Goal: Transaction & Acquisition: Purchase product/service

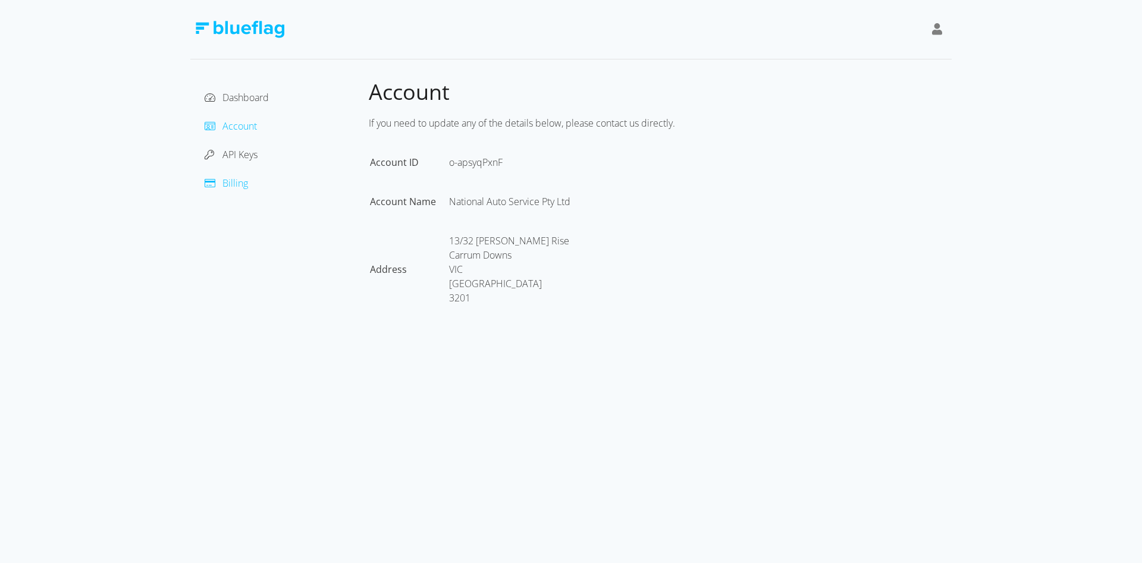
click at [234, 181] on span "Billing" at bounding box center [235, 183] width 26 height 13
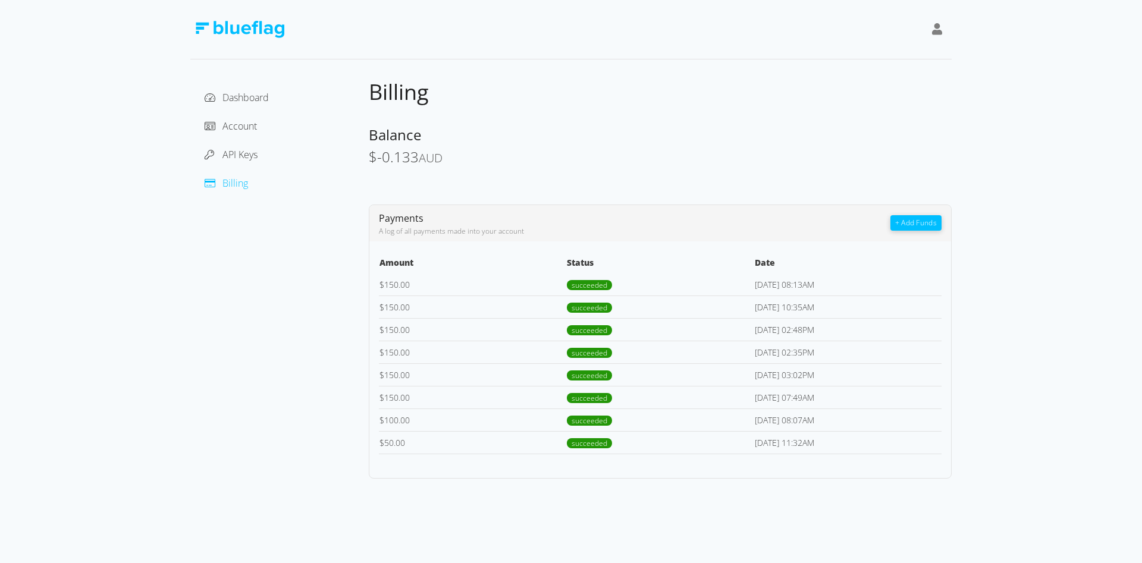
click at [915, 225] on button "+ Add Funds" at bounding box center [915, 222] width 51 height 15
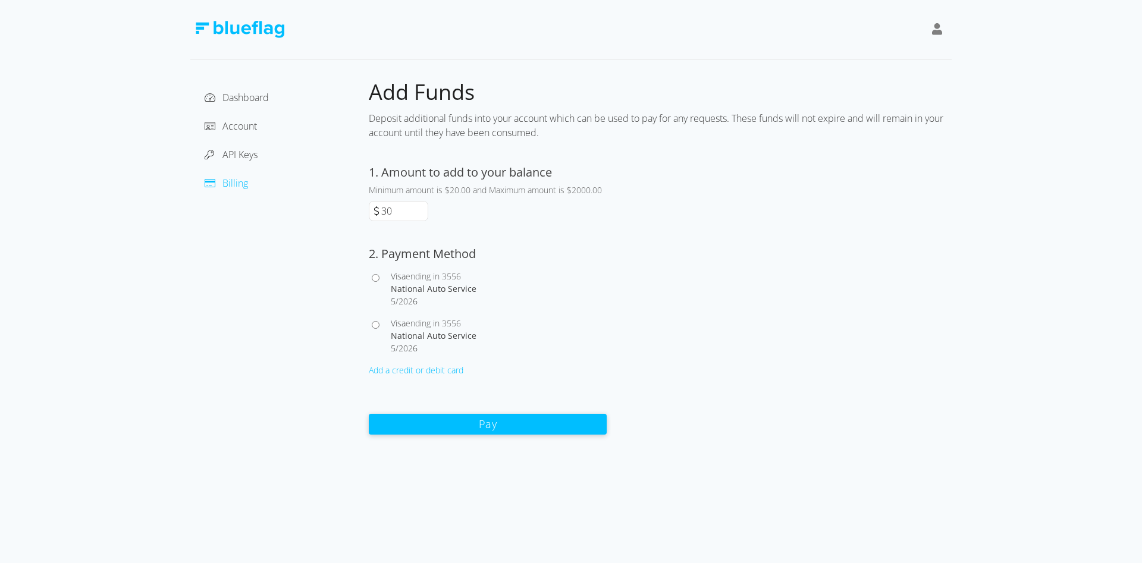
click at [420, 208] on input "30" at bounding box center [403, 211] width 49 height 19
click at [420, 208] on input "40" at bounding box center [403, 211] width 49 height 19
click at [420, 208] on input "50" at bounding box center [403, 211] width 49 height 19
click at [420, 208] on input "60" at bounding box center [403, 211] width 49 height 19
click at [420, 208] on input "70" at bounding box center [403, 211] width 49 height 19
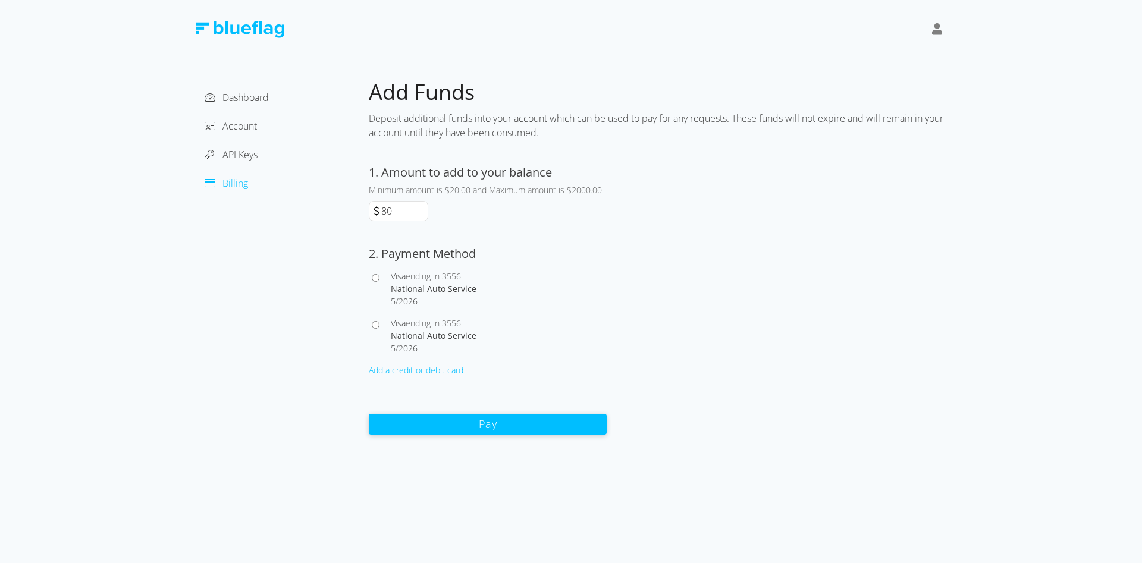
click at [420, 208] on input "80" at bounding box center [403, 211] width 49 height 19
click at [420, 208] on input "90" at bounding box center [403, 211] width 49 height 19
click at [420, 208] on input "100" at bounding box center [403, 211] width 49 height 19
click at [420, 208] on input "110" at bounding box center [403, 211] width 49 height 19
click at [420, 208] on input "120" at bounding box center [403, 211] width 49 height 19
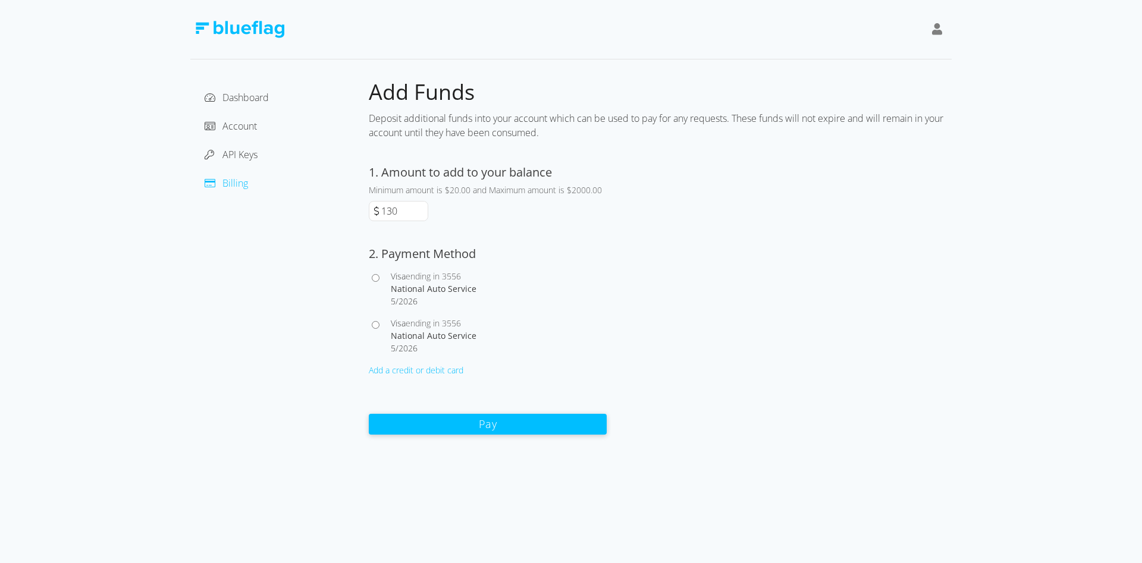
click at [420, 208] on input "130" at bounding box center [403, 211] width 49 height 19
click at [420, 208] on input "140" at bounding box center [403, 211] width 49 height 19
click at [420, 208] on input "150" at bounding box center [403, 211] width 49 height 19
click at [420, 208] on input "160" at bounding box center [403, 211] width 49 height 19
click at [420, 208] on input "170" at bounding box center [403, 211] width 49 height 19
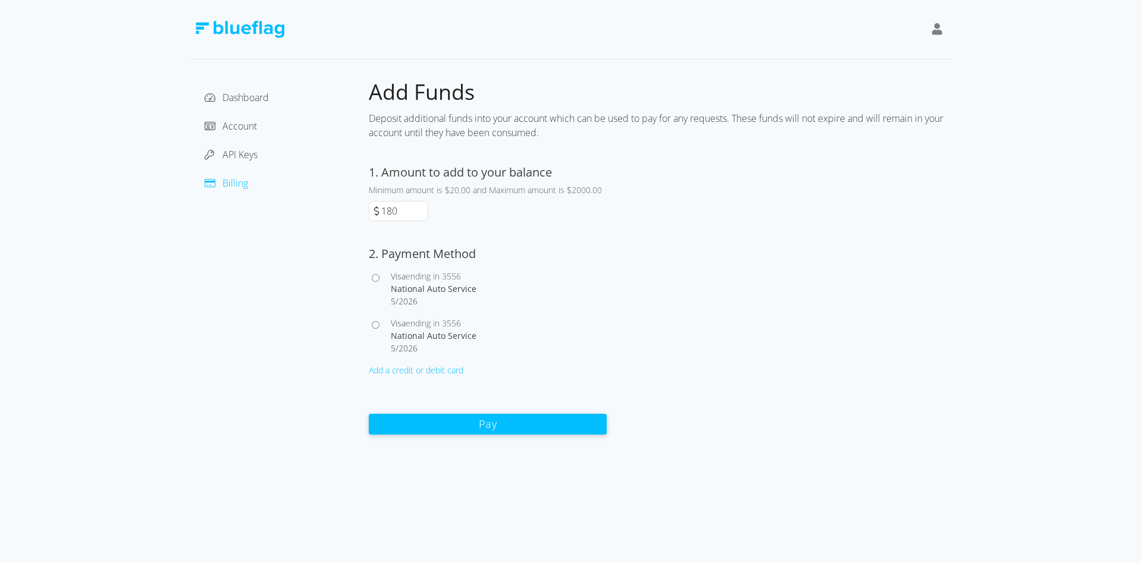
click at [420, 208] on input "180" at bounding box center [403, 211] width 49 height 19
click at [420, 208] on input "190" at bounding box center [403, 211] width 49 height 19
type input "200"
click at [420, 208] on input "200" at bounding box center [403, 211] width 49 height 19
click at [405, 369] on div "Add a credit or debit card" at bounding box center [488, 370] width 238 height 12
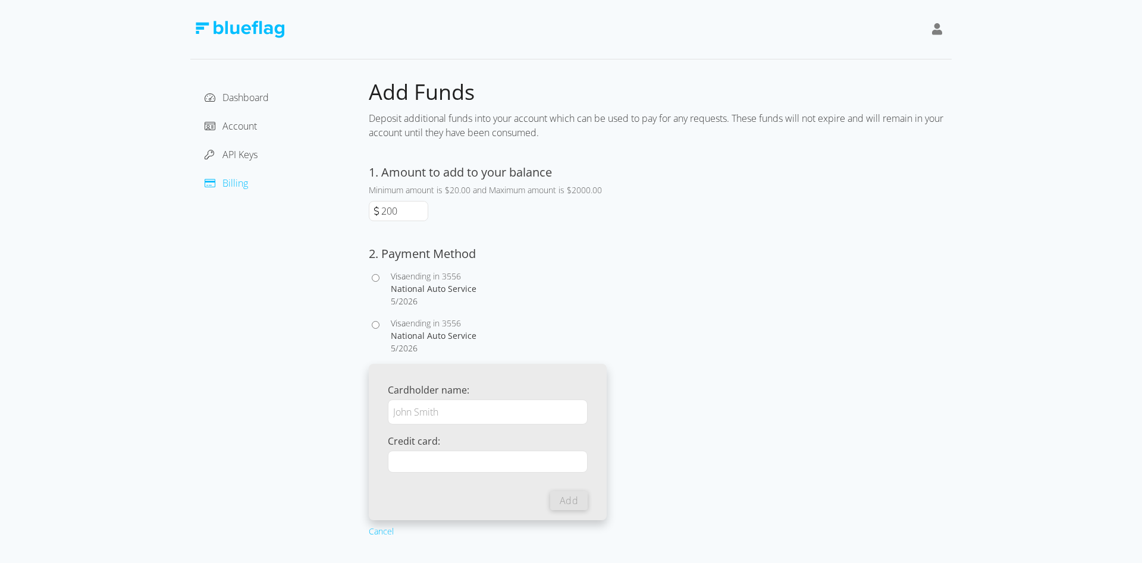
click at [458, 413] on input "Cardholder name:" at bounding box center [488, 412] width 200 height 25
type input "National Auto Service"
click at [569, 501] on button "Add" at bounding box center [568, 500] width 37 height 19
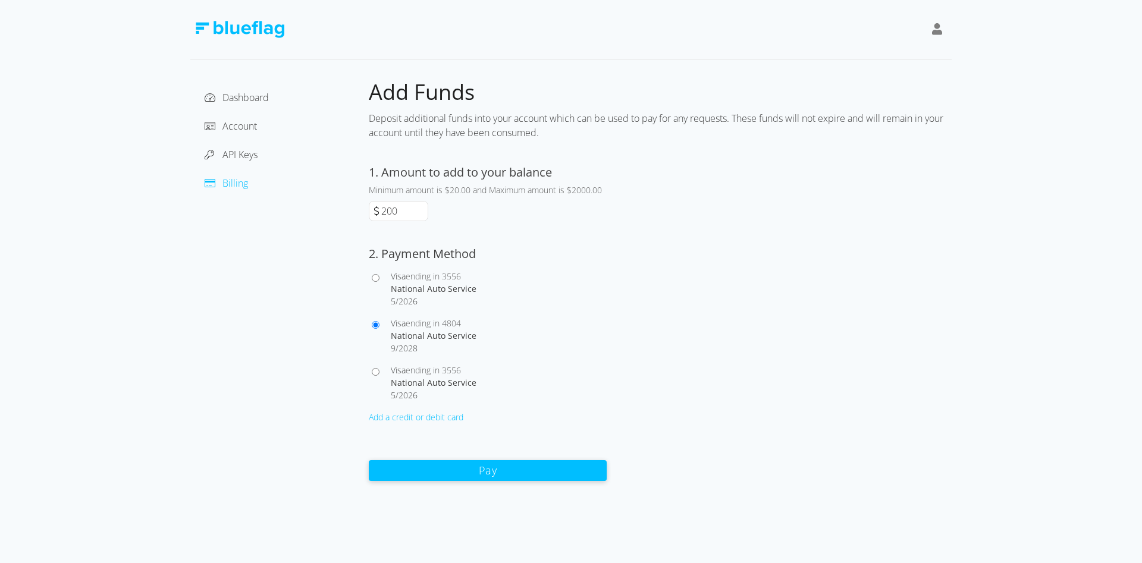
click at [492, 466] on button "Pay" at bounding box center [488, 470] width 238 height 21
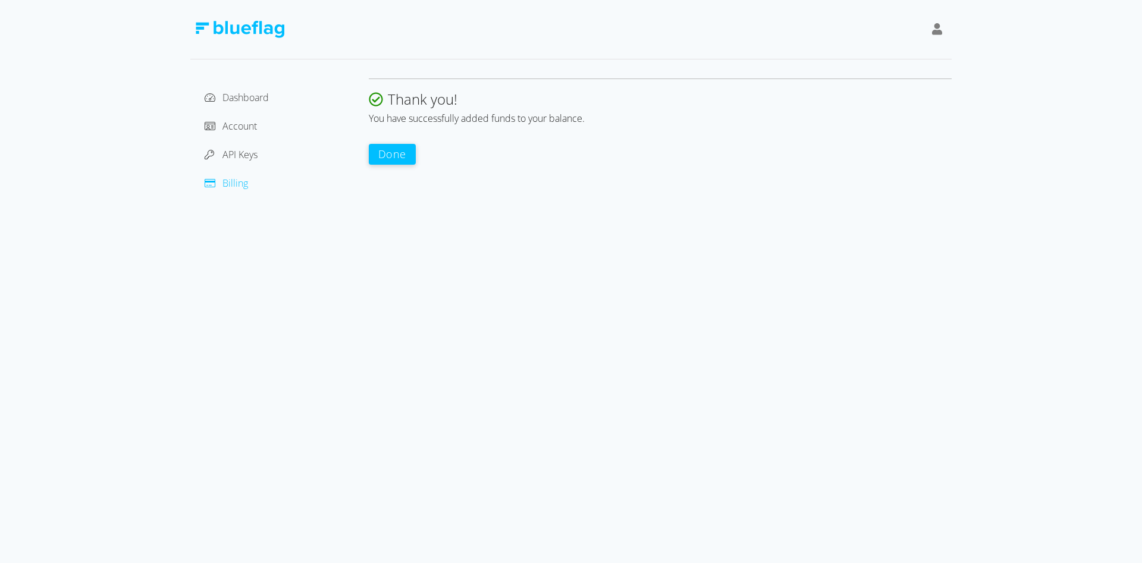
click at [391, 152] on button "Done" at bounding box center [392, 154] width 47 height 21
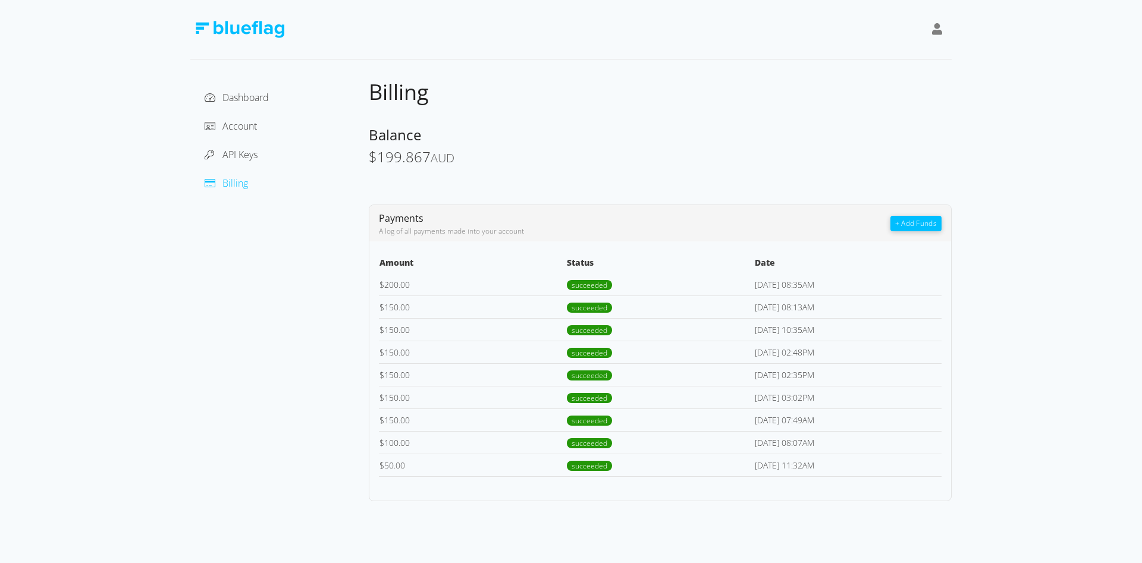
click at [238, 182] on span "Billing" at bounding box center [235, 183] width 26 height 13
click at [231, 127] on span "Account" at bounding box center [239, 126] width 34 height 13
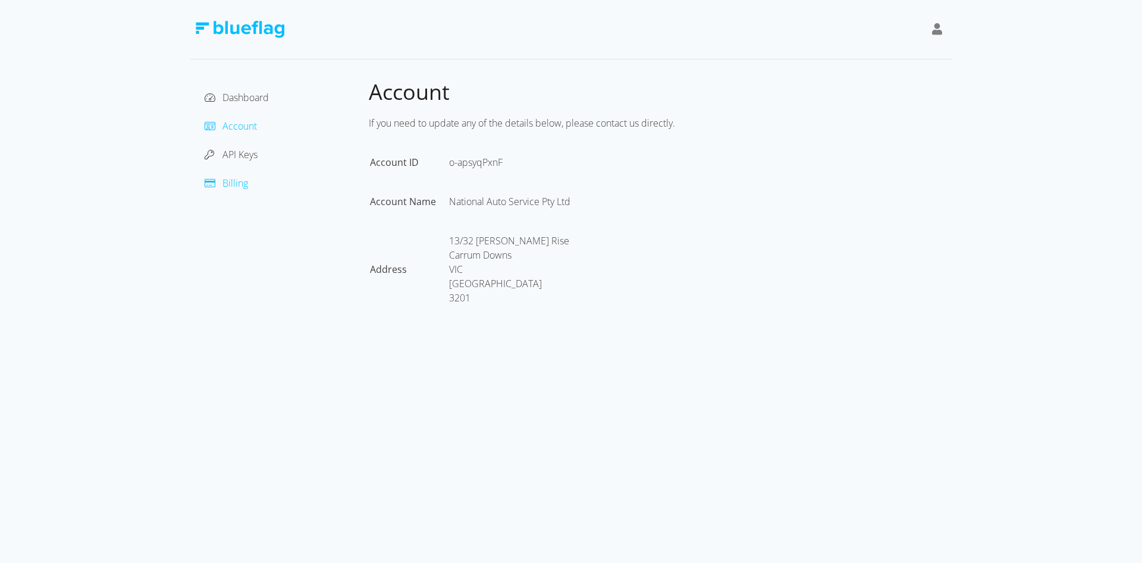
click at [225, 185] on span "Billing" at bounding box center [235, 183] width 26 height 13
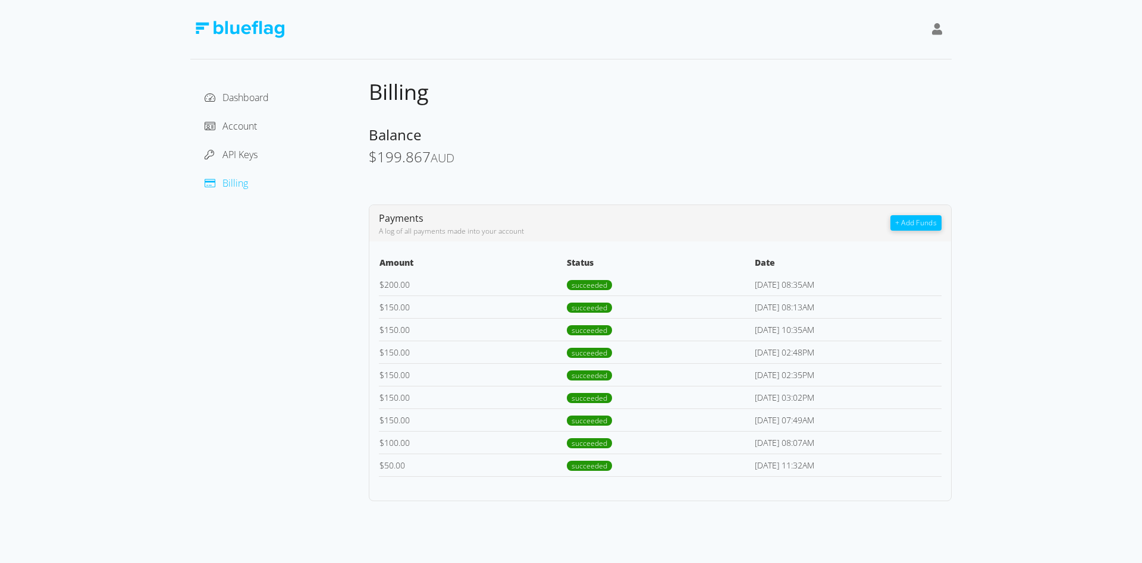
click at [923, 223] on button "+ Add Funds" at bounding box center [915, 222] width 51 height 15
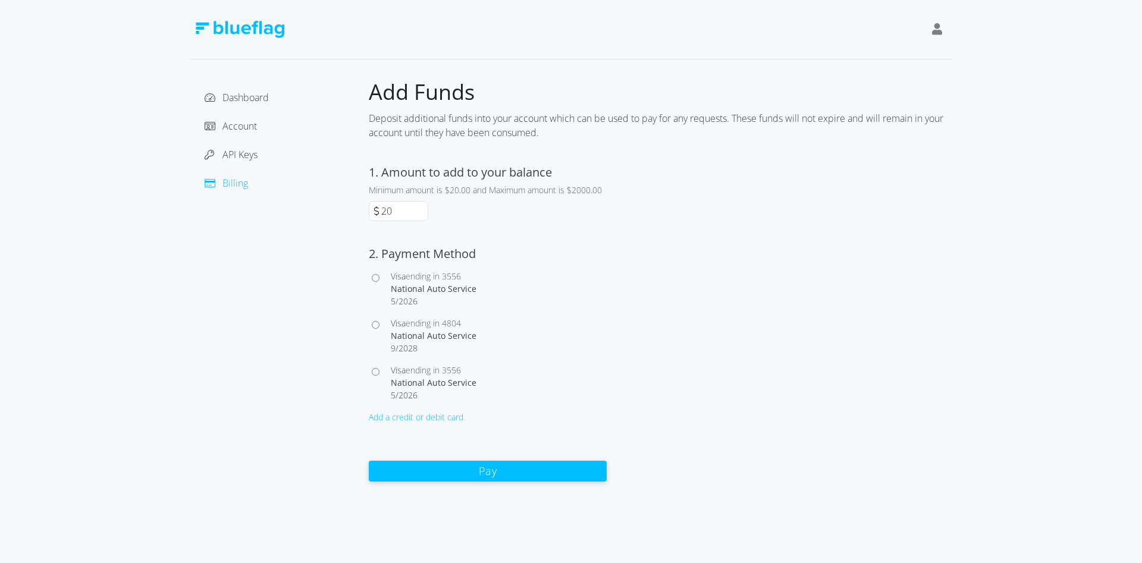
click at [378, 275] on input "Visa ending in 3556 National Auto Service 5 / 2026" at bounding box center [376, 278] width 8 height 8
radio input "true"
click at [432, 277] on span "ending in 3556" at bounding box center [433, 276] width 55 height 11
click at [379, 277] on input "Visa ending in 3556 National Auto Service 5 / 2026" at bounding box center [376, 278] width 8 height 8
click at [432, 277] on span "ending in 3556" at bounding box center [433, 276] width 55 height 11
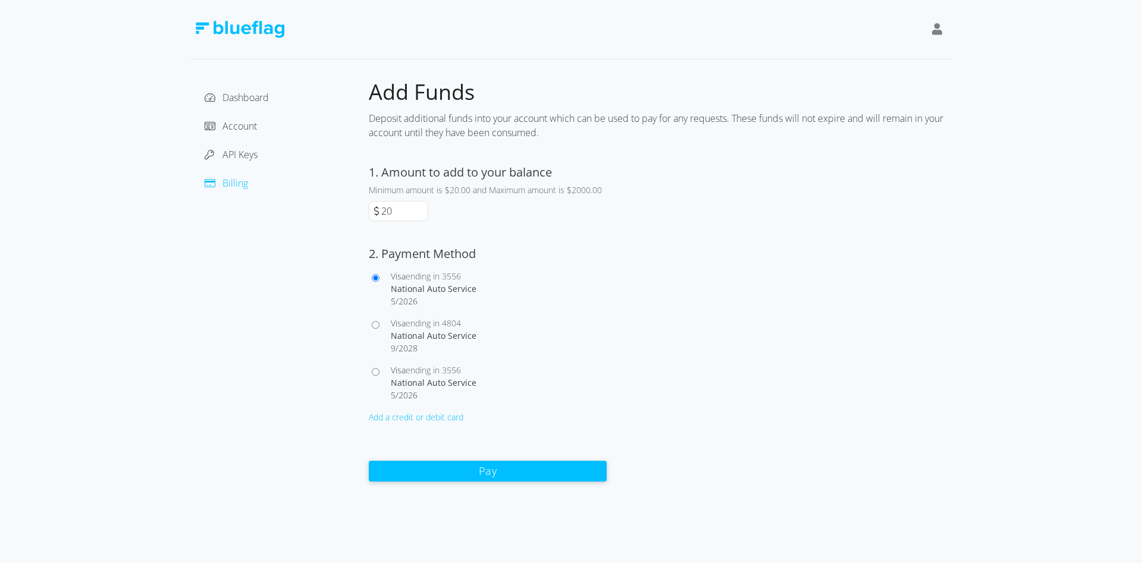
click at [379, 277] on input "Visa ending in 3556 National Auto Service 5 / 2026" at bounding box center [376, 278] width 8 height 8
click at [376, 279] on input "Visa ending in 3556 National Auto Service 5 / 2026" at bounding box center [376, 278] width 8 height 8
click at [378, 328] on input "Visa ending in 4804 National Auto Service 9 / 2028" at bounding box center [376, 325] width 8 height 8
radio input "true"
click at [229, 181] on span "Billing" at bounding box center [235, 183] width 26 height 13
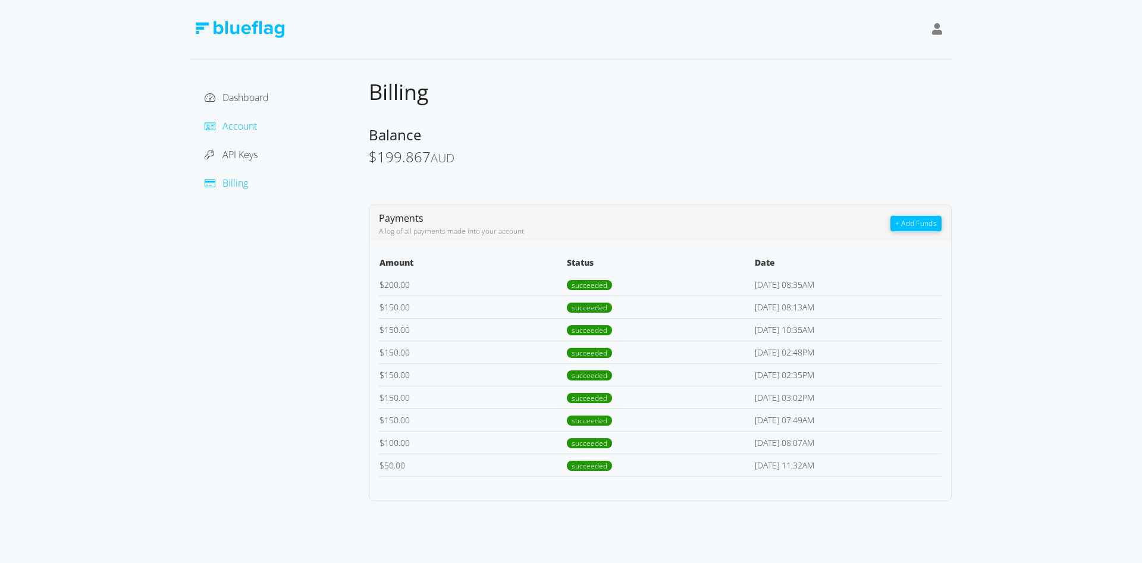
click at [232, 128] on span "Account" at bounding box center [239, 126] width 34 height 13
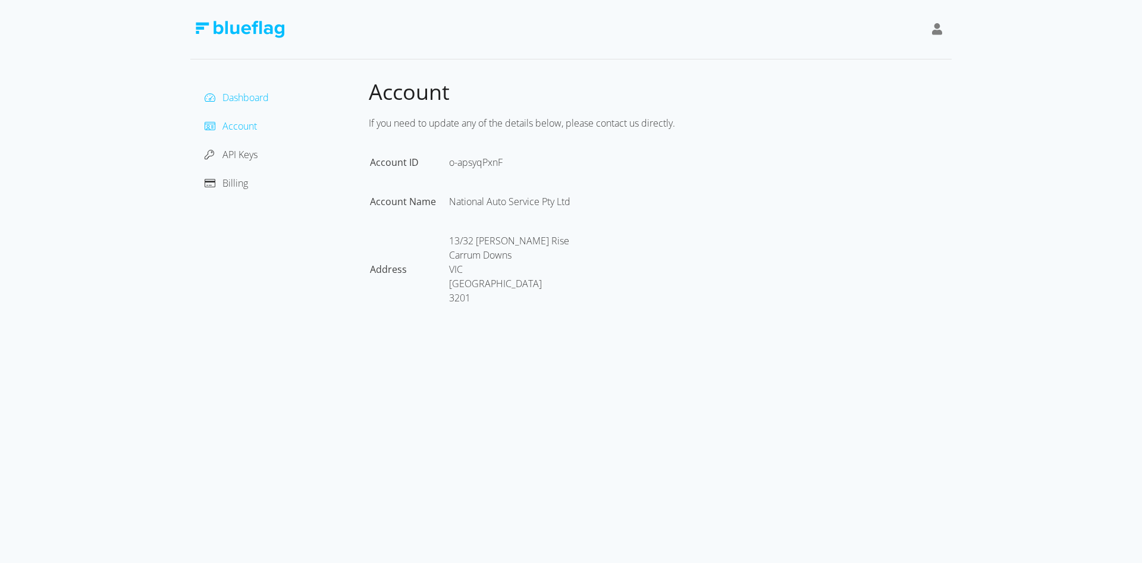
click at [232, 98] on span "Dashboard" at bounding box center [245, 97] width 46 height 13
